Goal: Task Accomplishment & Management: Manage account settings

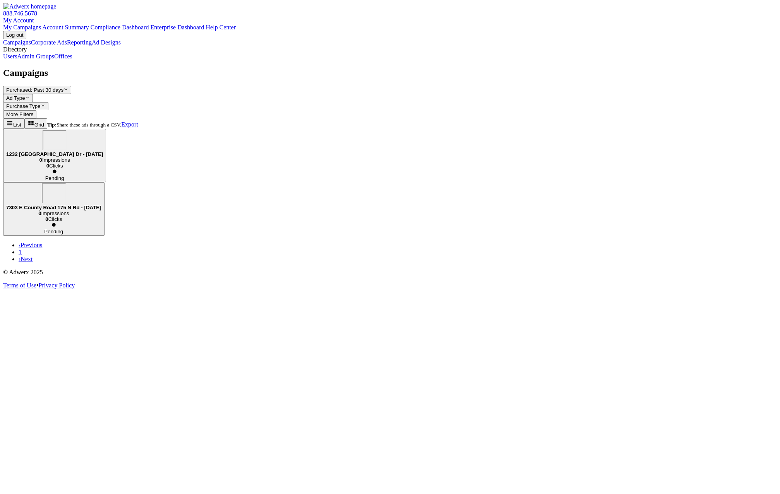
click at [54, 60] on link "Admin Groups" at bounding box center [35, 56] width 37 height 7
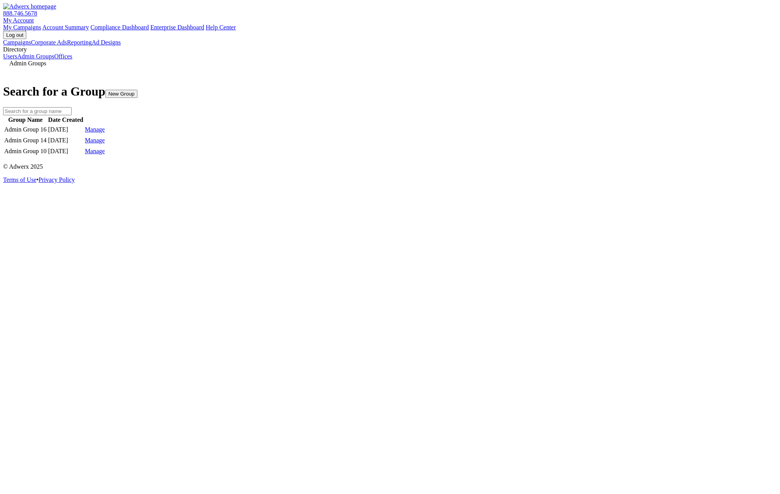
click at [105, 133] on link "Manage" at bounding box center [95, 129] width 20 height 7
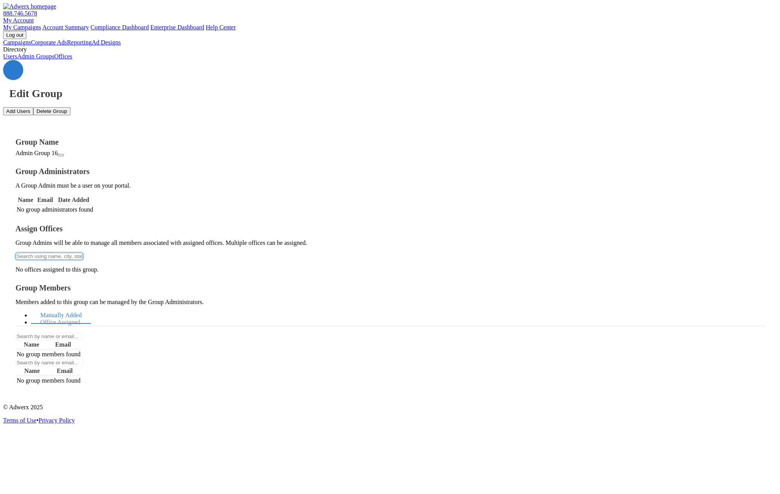
click at [83, 253] on input "text" at bounding box center [49, 256] width 68 height 7
type input "g"
type input "a"
type input "g"
type input "ray"
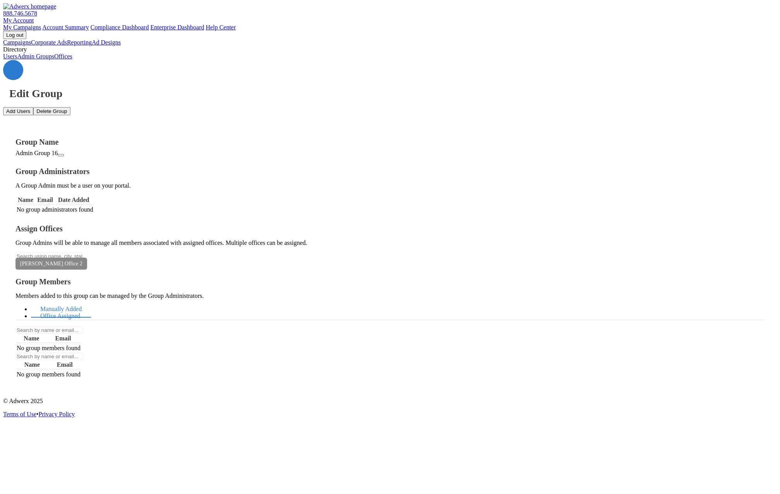
click at [89, 308] on link "Office Assigned" at bounding box center [60, 316] width 58 height 17
click at [82, 261] on icon at bounding box center [82, 264] width 0 height 6
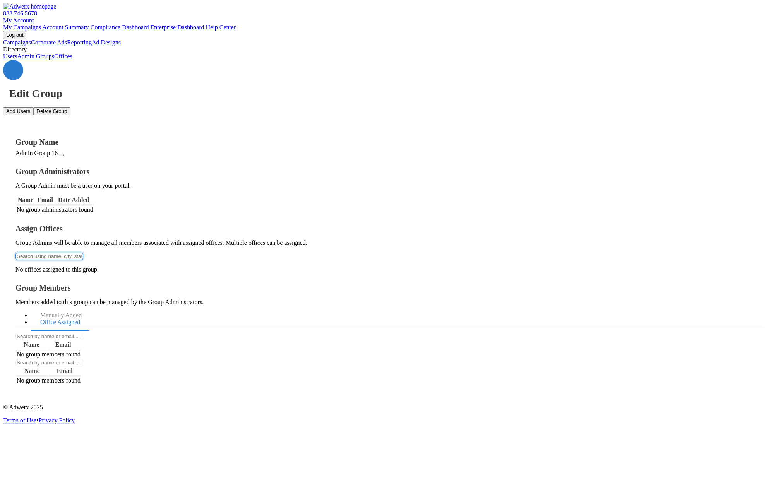
click at [83, 253] on input "text" at bounding box center [49, 256] width 68 height 7
type input "Raym"
click at [174, 494] on button "[PERSON_NAME] Office 1" at bounding box center [390, 499] width 780 height 10
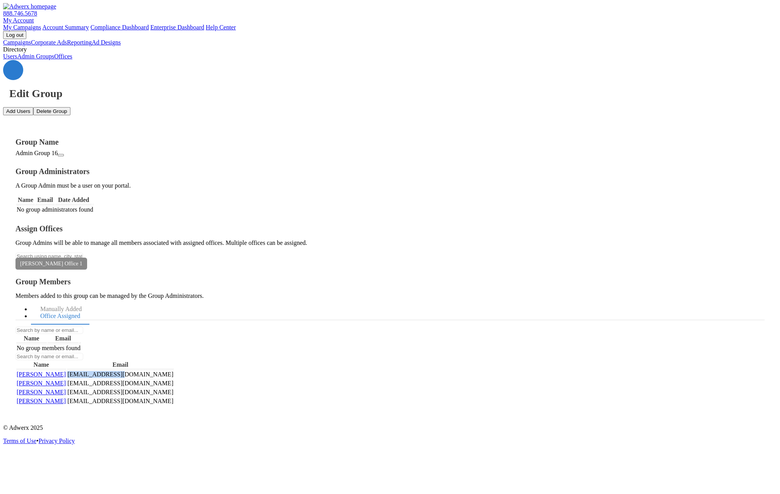
drag, startPoint x: 632, startPoint y: 191, endPoint x: 557, endPoint y: 190, distance: 75.0
click at [174, 370] on tr "[PERSON_NAME] [PERSON_NAME][EMAIL_ADDRESS][DOMAIN_NAME]" at bounding box center [94, 374] width 157 height 8
copy td "[EMAIL_ADDRESS][DOMAIN_NAME]"
click at [174, 370] on td "[EMAIL_ADDRESS][DOMAIN_NAME]" at bounding box center [120, 374] width 107 height 8
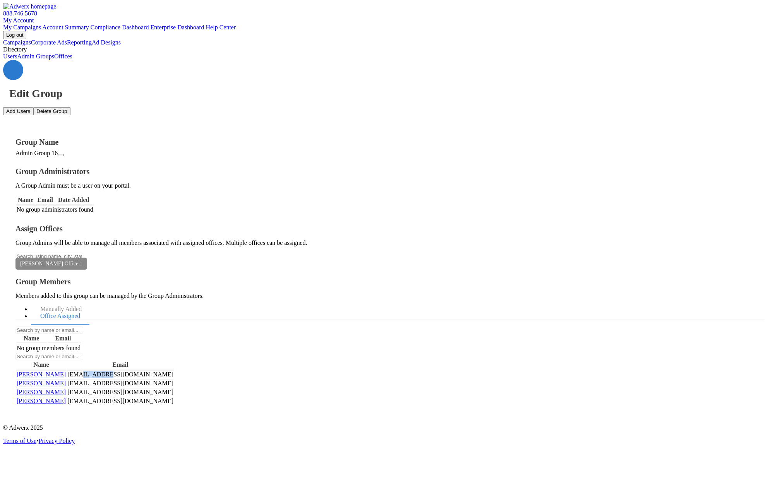
click at [174, 370] on td "[EMAIL_ADDRESS][DOMAIN_NAME]" at bounding box center [120, 374] width 107 height 8
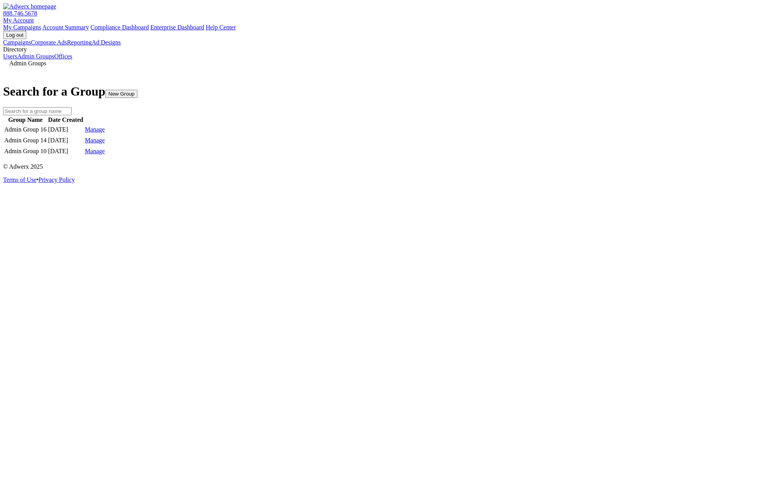
click at [105, 133] on link "Manage" at bounding box center [95, 129] width 20 height 7
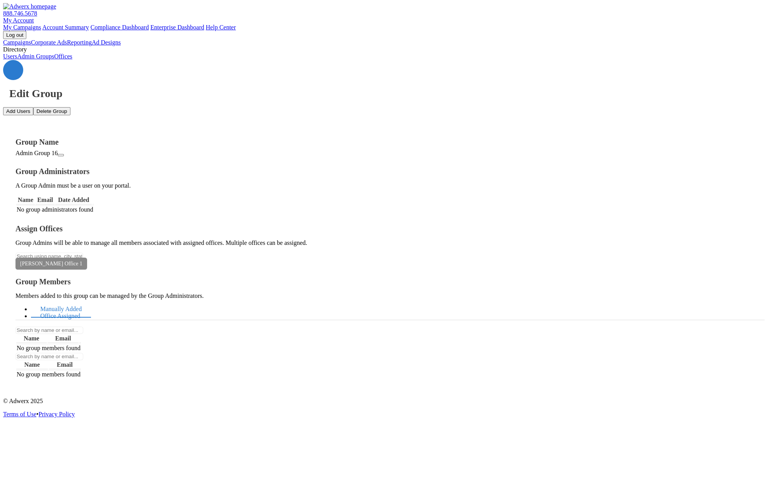
click at [89, 308] on link "Office Assigned" at bounding box center [60, 316] width 58 height 17
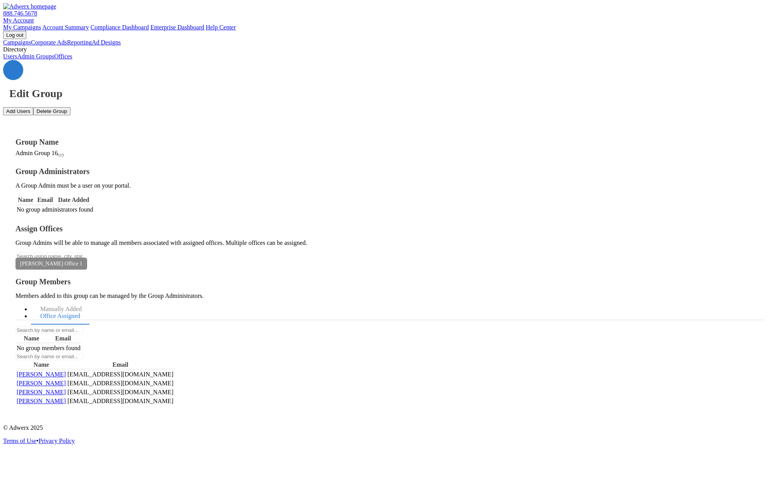
click at [174, 370] on td "[EMAIL_ADDRESS][DOMAIN_NAME]" at bounding box center [120, 374] width 107 height 8
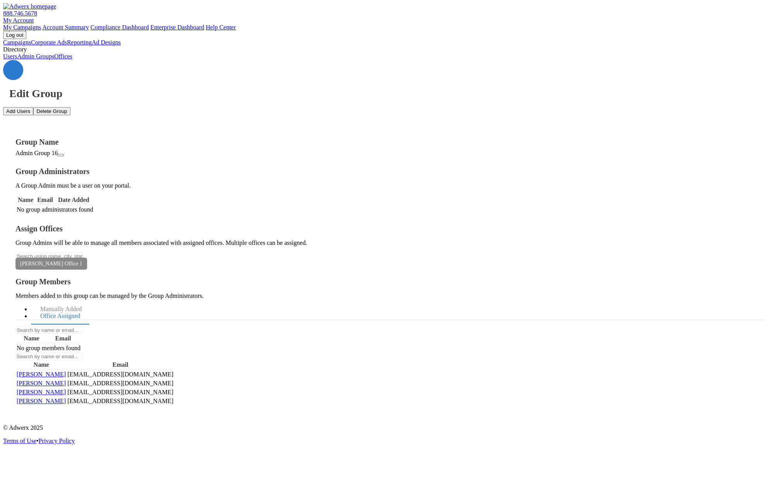
click at [174, 370] on td "[EMAIL_ADDRESS][DOMAIN_NAME]" at bounding box center [120, 374] width 107 height 8
click at [525, 276] on div "Group Name Admin Group 16 Group Administrators A Group Admin must be a user on …" at bounding box center [389, 266] width 773 height 303
click at [174, 379] on td "[EMAIL_ADDRESS][DOMAIN_NAME]" at bounding box center [120, 383] width 107 height 8
click at [174, 370] on td "[EMAIL_ADDRESS][DOMAIN_NAME]" at bounding box center [120, 374] width 107 height 8
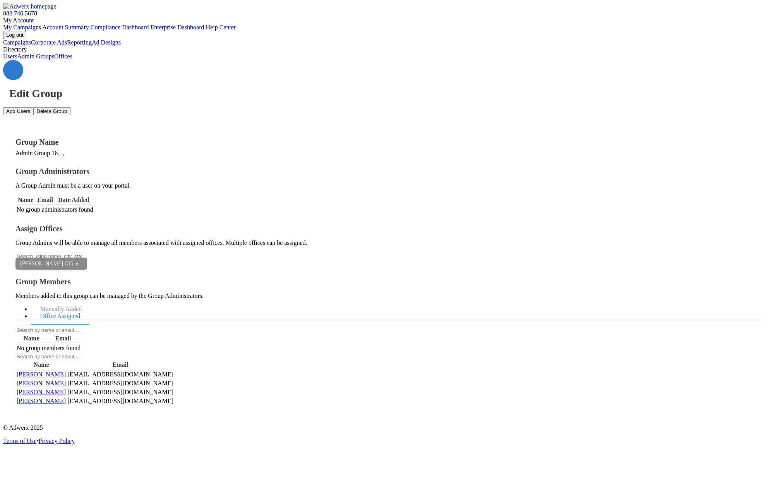
click at [174, 370] on td "[EMAIL_ADDRESS][DOMAIN_NAME]" at bounding box center [120, 374] width 107 height 8
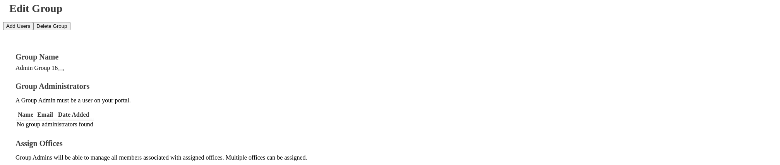
scroll to position [82, 0]
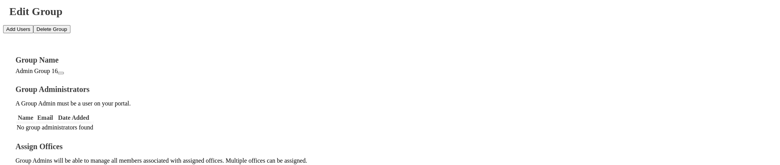
type input "f"
drag, startPoint x: 622, startPoint y: 112, endPoint x: 563, endPoint y: 113, distance: 58.4
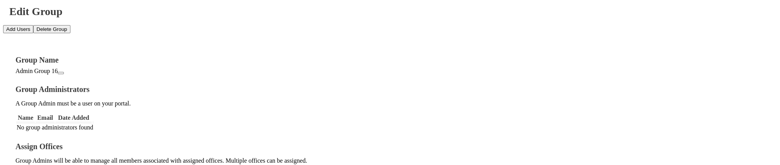
copy td "[EMAIL_ADDRESS][DOMAIN_NAME]"
type input "r"
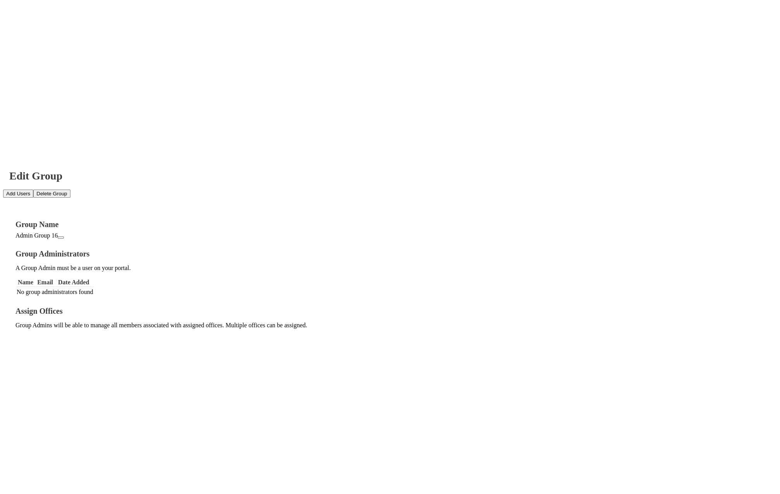
scroll to position [0, 0]
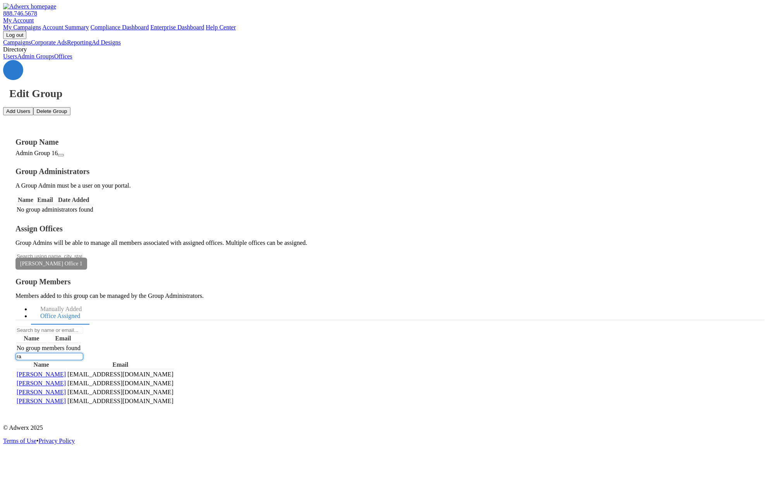
type input "r"
click at [434, 352] on div "Edit Group Add Users Delete Group Group Name Admin Group 16 Group Administrator…" at bounding box center [389, 239] width 773 height 358
click at [83, 353] on input "text" at bounding box center [49, 356] width 68 height 7
drag, startPoint x: 631, startPoint y: 197, endPoint x: 557, endPoint y: 195, distance: 74.3
click at [174, 370] on tr "[PERSON_NAME] [PERSON_NAME][EMAIL_ADDRESS][DOMAIN_NAME]" at bounding box center [94, 374] width 157 height 8
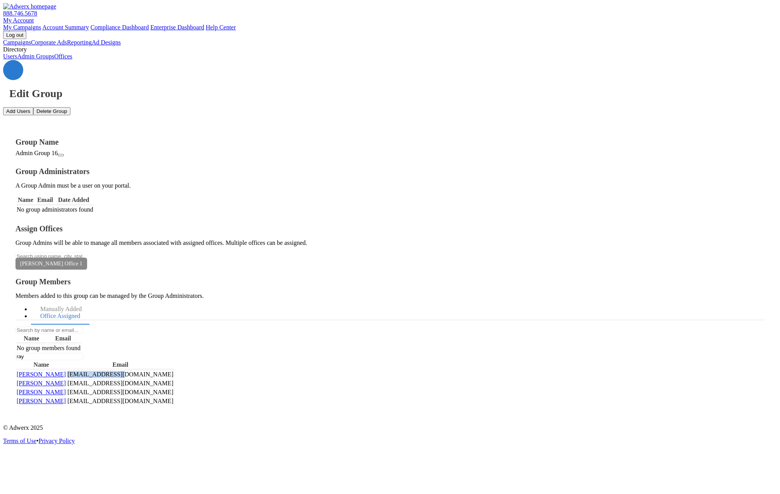
copy td "[EMAIL_ADDRESS][DOMAIN_NAME]"
click at [83, 353] on input "ray" at bounding box center [49, 356] width 68 height 7
type input "r"
paste input "[EMAIL_ADDRESS][DOMAIN_NAME]"
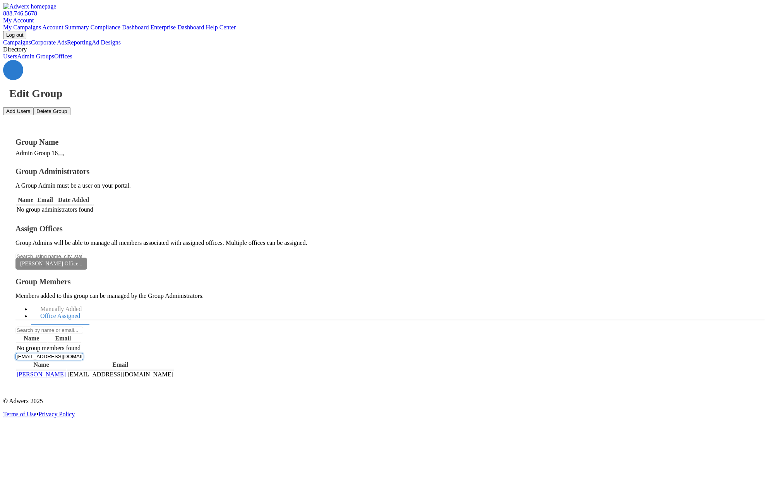
type input "[EMAIL_ADDRESS][DOMAIN_NAME]"
click at [322, 388] on div "Edit Group Add Users Delete Group Group Name Admin Group 16 Group Administrator…" at bounding box center [389, 226] width 773 height 332
drag, startPoint x: 521, startPoint y: 156, endPoint x: 390, endPoint y: 156, distance: 131.1
click at [390, 156] on div "Group Name Admin Group 16 Group Administrators A Group Admin must be a user on …" at bounding box center [389, 258] width 749 height 241
click at [83, 353] on input "[EMAIL_ADDRESS][DOMAIN_NAME]" at bounding box center [49, 356] width 68 height 7
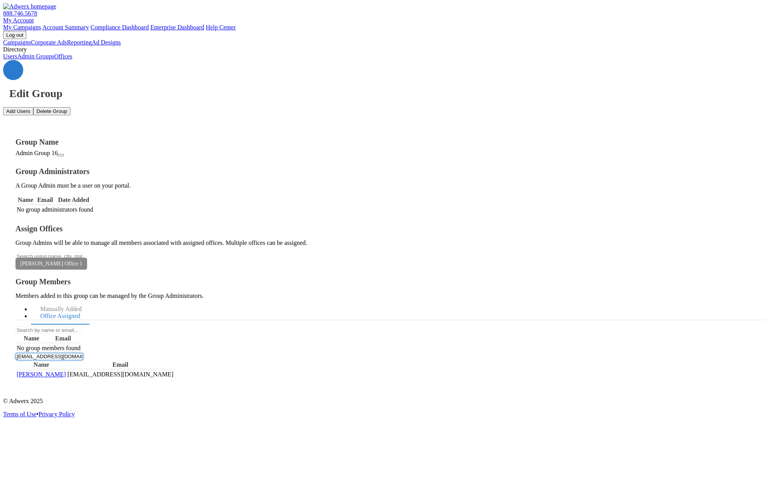
click at [83, 353] on input "[EMAIL_ADDRESS][DOMAIN_NAME]" at bounding box center [49, 356] width 68 height 7
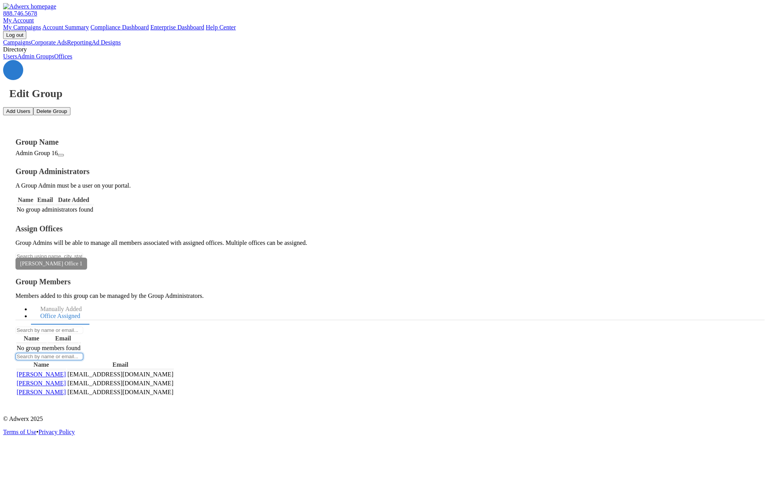
click at [83, 353] on input "text" at bounding box center [49, 356] width 68 height 7
paste input "[EMAIL_ADDRESS][DOMAIN_NAME]"
type input "[EMAIL_ADDRESS][DOMAIN_NAME]"
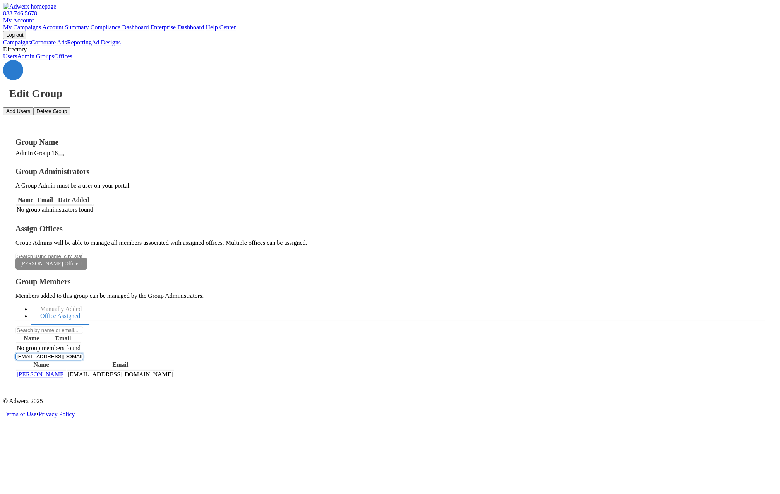
click at [83, 353] on input "[EMAIL_ADDRESS][DOMAIN_NAME]" at bounding box center [49, 356] width 68 height 7
click at [83, 327] on input "text" at bounding box center [49, 330] width 68 height 7
paste input "[EMAIL_ADDRESS][DOMAIN_NAME]"
type input "r"
click at [377, 391] on div "Edit Group Add Users Delete Group Group Name Admin Group 16 Group Administrator…" at bounding box center [389, 226] width 773 height 332
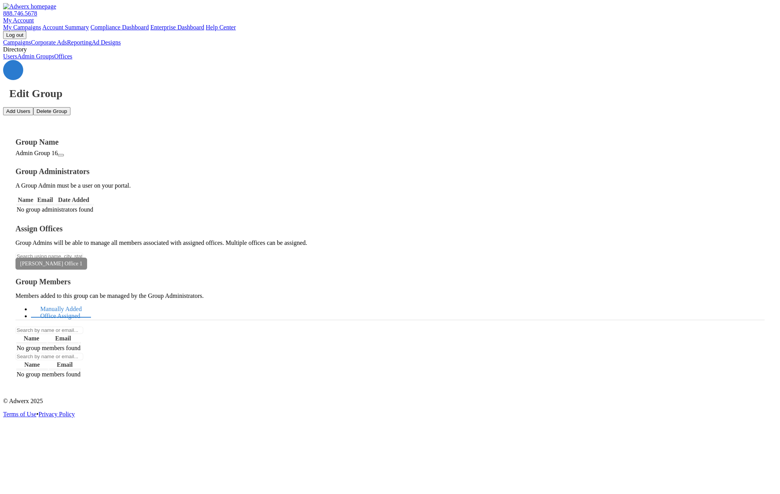
click at [89, 308] on link "Office Assigned" at bounding box center [60, 316] width 58 height 17
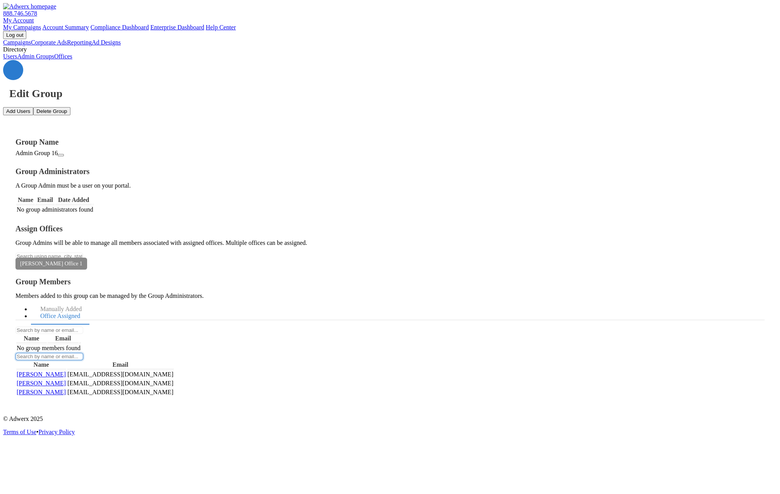
click at [83, 353] on input "text" at bounding box center [49, 356] width 68 height 7
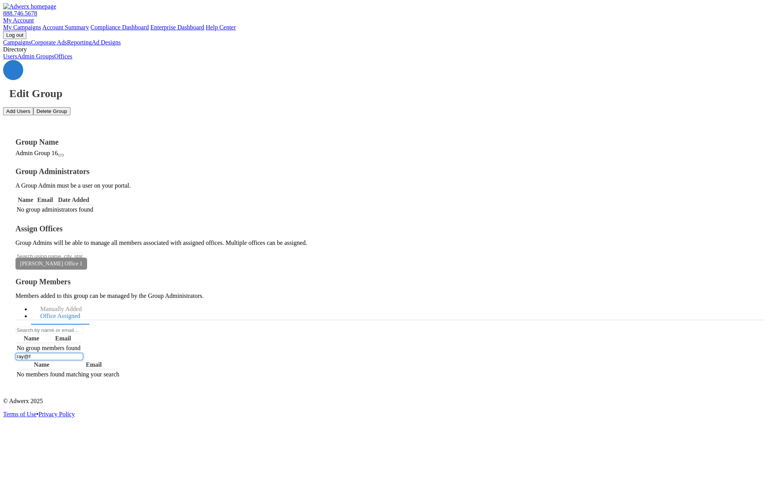
type input "ray@f"
click at [83, 353] on input "ray@f" at bounding box center [49, 356] width 68 height 7
drag, startPoint x: 476, startPoint y: 151, endPoint x: 382, endPoint y: 143, distance: 94.7
click at [382, 143] on div "Group Name Admin Group 16 Group Administrators A Group Admin must be a user on …" at bounding box center [389, 258] width 749 height 241
click at [89, 308] on link "Office Assigned" at bounding box center [60, 316] width 58 height 17
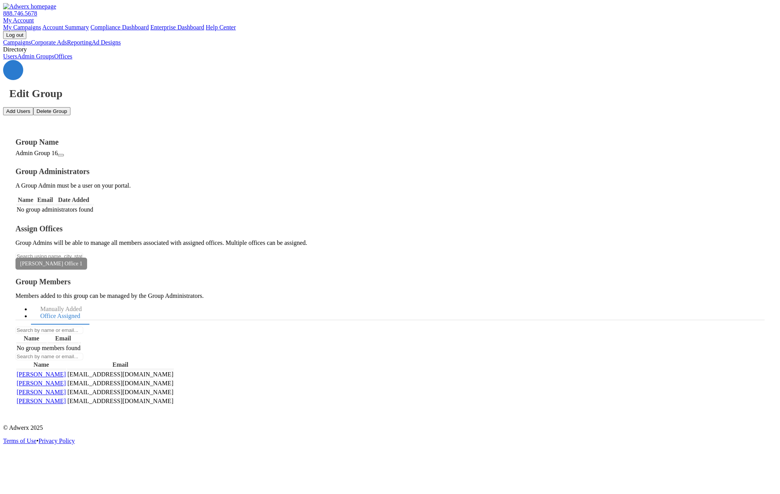
click at [440, 418] on div "Edit Group Add Users Delete Group Group Name Admin Group 16 Group Administrator…" at bounding box center [389, 239] width 773 height 358
click at [260, 138] on h4 "Group Name" at bounding box center [389, 142] width 749 height 9
click at [337, 357] on div "Edit Group Add Users Delete Group Group Name Admin Group 16 Group Administrator…" at bounding box center [389, 239] width 773 height 358
click at [344, 418] on div "Edit Group Add Users Delete Group Group Name Admin Group 16 Group Administrator…" at bounding box center [389, 239] width 773 height 358
